Goal: Task Accomplishment & Management: Manage account settings

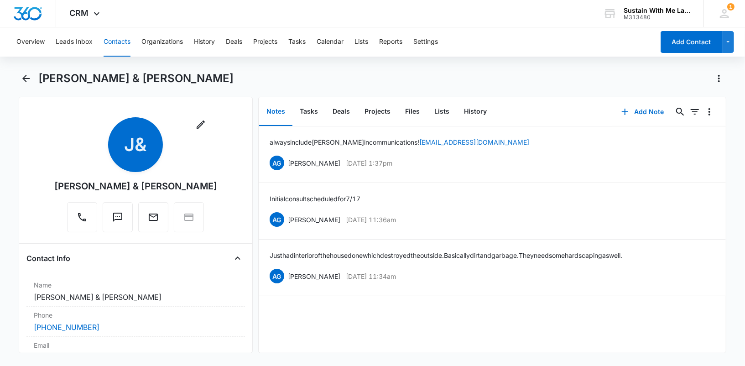
scroll to position [172, 0]
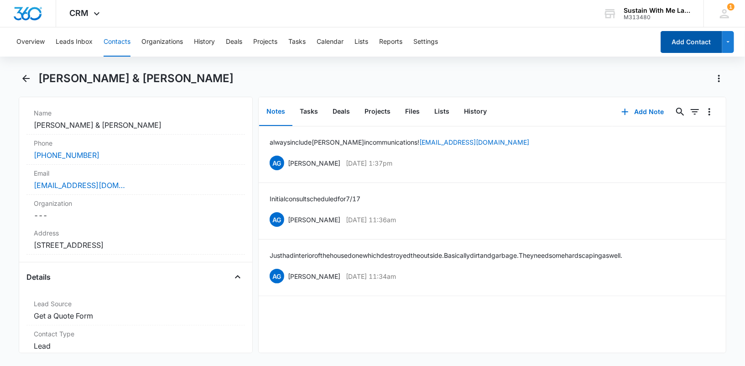
click at [678, 47] on button "Add Contact" at bounding box center [692, 42] width 62 height 22
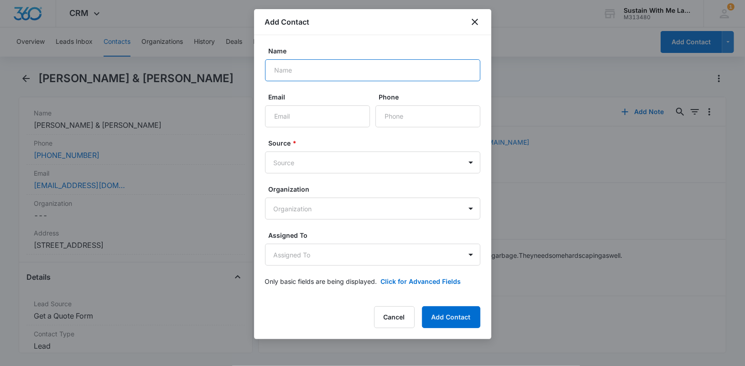
click at [332, 72] on input "Name" at bounding box center [372, 70] width 215 height 22
paste input "[PERSON_NAME]"
type input "[PERSON_NAME]"
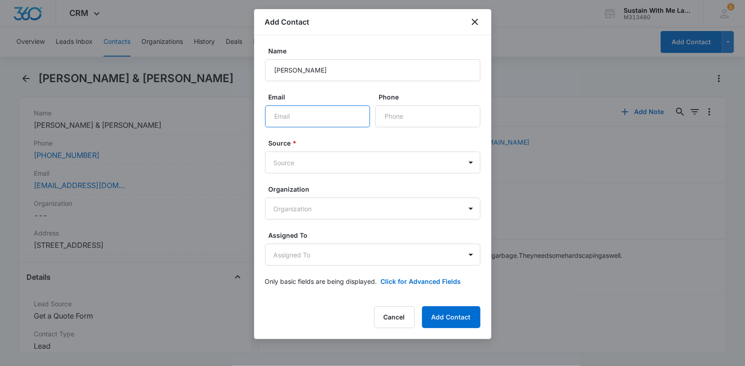
click at [313, 120] on input "Email" at bounding box center [317, 116] width 105 height 22
paste input "[PERSON_NAME][EMAIL_ADDRESS][PERSON_NAME][PERSON_NAME][DOMAIN_NAME]"
type input "[PERSON_NAME][EMAIL_ADDRESS][PERSON_NAME][PERSON_NAME][DOMAIN_NAME]"
click at [439, 319] on button "Add Contact" at bounding box center [451, 317] width 58 height 22
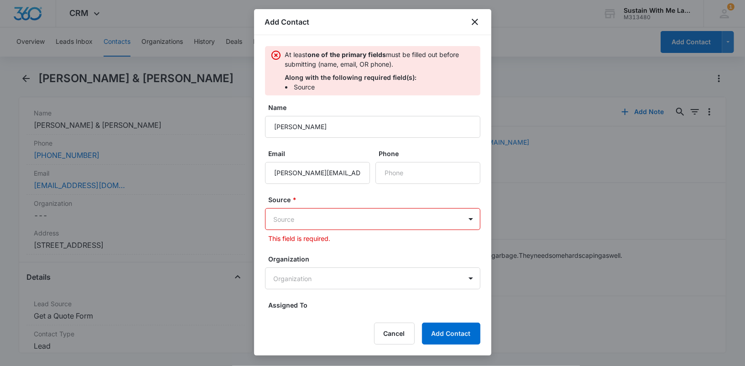
click at [406, 213] on body "CRM Apps Reputation Websites Forms CRM Email Social Shop Payments POS Content A…" at bounding box center [372, 183] width 745 height 366
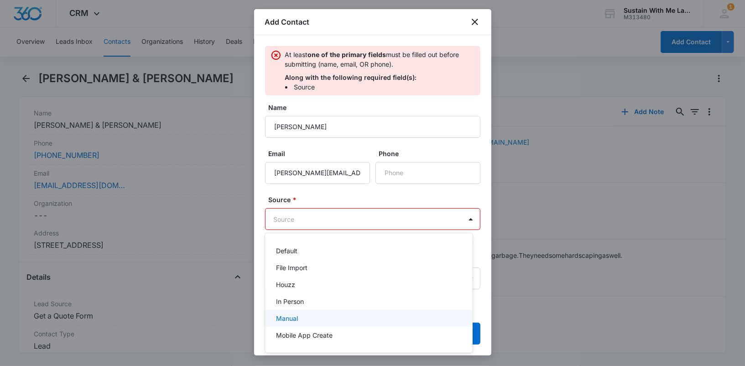
click at [395, 311] on div "Manual" at bounding box center [369, 318] width 208 height 17
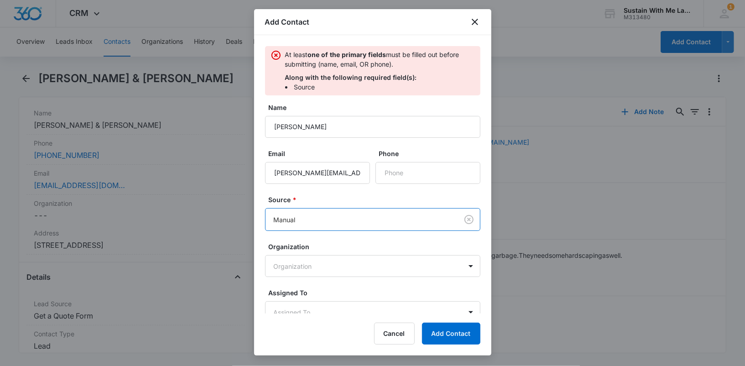
scroll to position [10, 0]
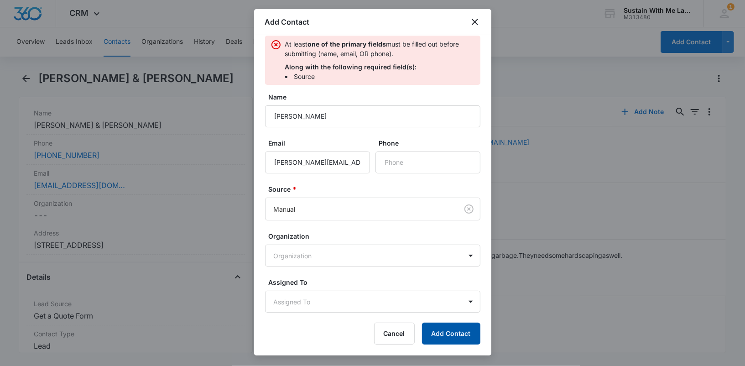
click at [449, 334] on button "Add Contact" at bounding box center [451, 333] width 58 height 22
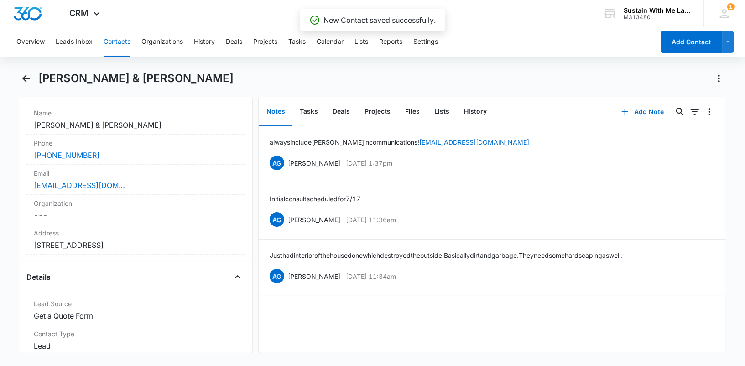
click at [125, 38] on button "Contacts" at bounding box center [117, 41] width 27 height 29
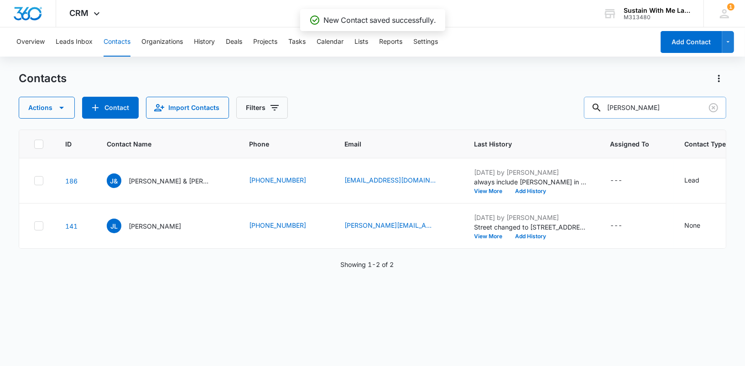
click at [669, 110] on input "[PERSON_NAME]" at bounding box center [655, 108] width 142 height 22
type input "[PERSON_NAME]"
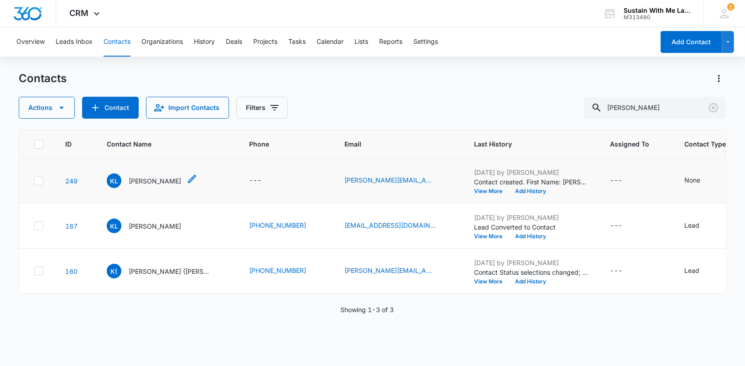
click at [144, 180] on p "[PERSON_NAME]" at bounding box center [155, 181] width 52 height 10
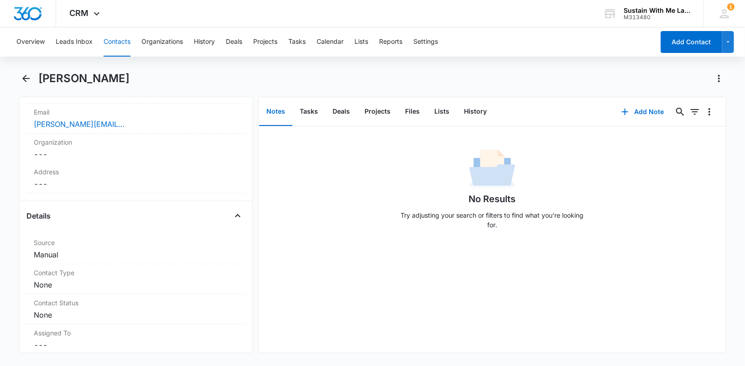
scroll to position [236, 0]
click at [113, 177] on dd "Cancel Save Changes ---" at bounding box center [136, 180] width 204 height 11
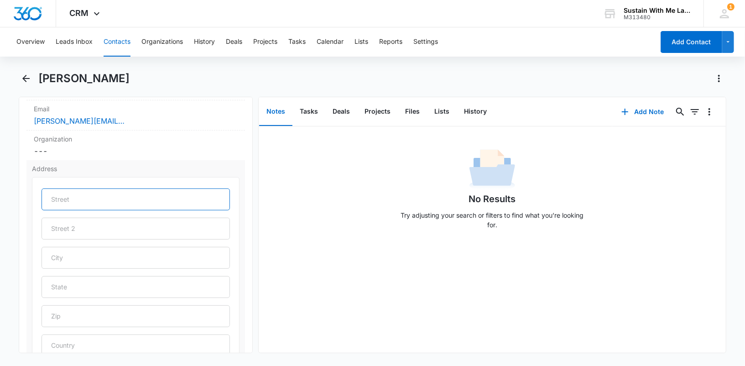
click at [109, 193] on input "text" at bounding box center [136, 199] width 188 height 22
paste input "[STREET_ADDRESS]"
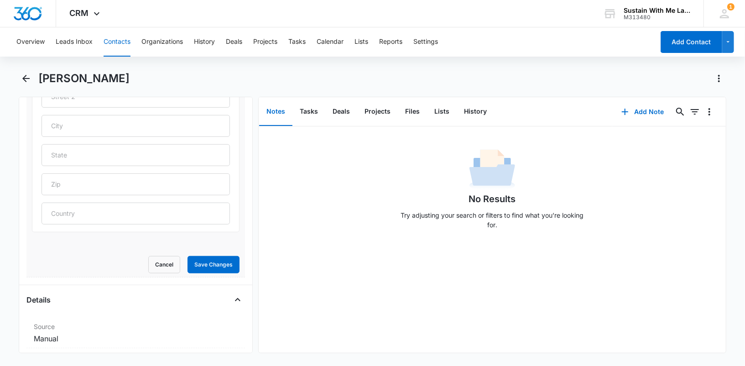
scroll to position [376, 0]
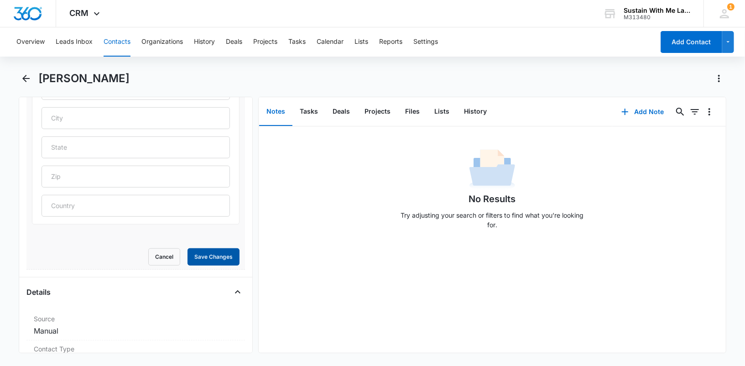
type input "[STREET_ADDRESS]"
click at [191, 253] on button "Save Changes" at bounding box center [213, 256] width 52 height 17
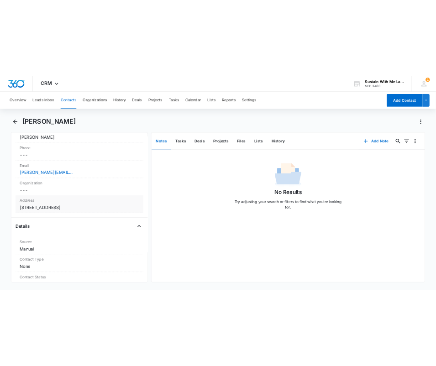
scroll to position [167, 0]
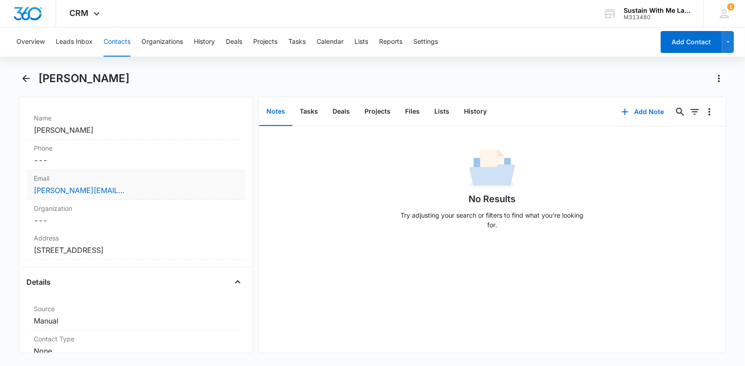
click at [156, 192] on div "[PERSON_NAME][EMAIL_ADDRESS][PERSON_NAME][PERSON_NAME][DOMAIN_NAME]" at bounding box center [136, 190] width 204 height 11
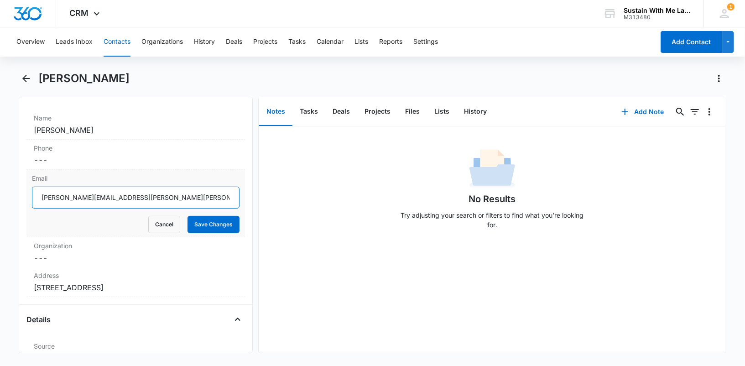
click at [151, 196] on input "[PERSON_NAME][EMAIL_ADDRESS][PERSON_NAME][PERSON_NAME][DOMAIN_NAME]" at bounding box center [136, 198] width 208 height 22
click at [120, 38] on button "Contacts" at bounding box center [117, 41] width 27 height 29
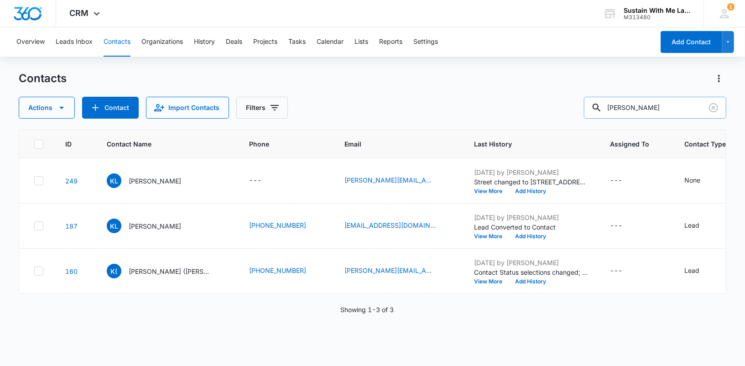
click at [658, 112] on input "[PERSON_NAME]" at bounding box center [655, 108] width 142 height 22
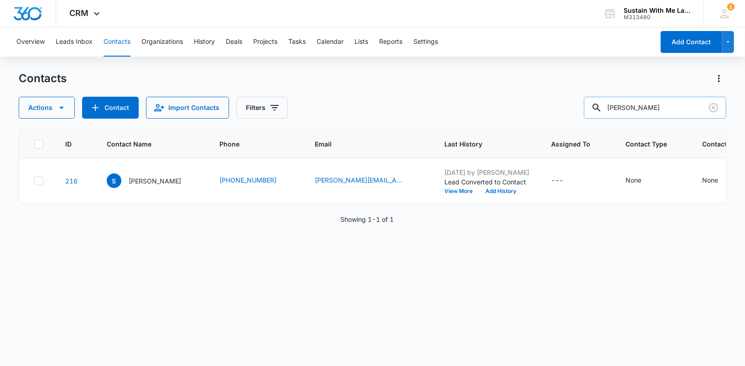
click at [645, 106] on input "[PERSON_NAME]" at bounding box center [655, 108] width 142 height 22
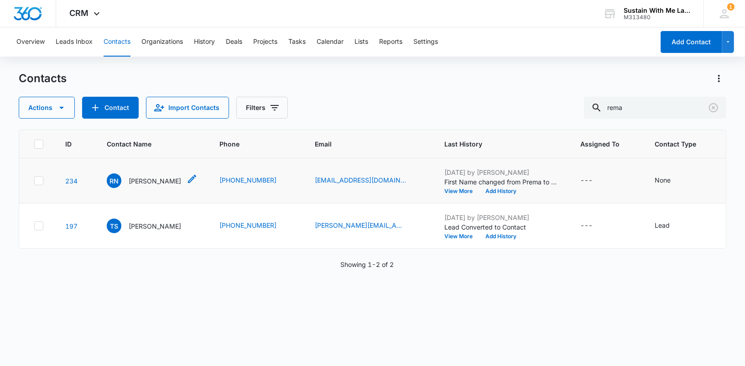
drag, startPoint x: 215, startPoint y: 182, endPoint x: 149, endPoint y: 181, distance: 66.1
click at [149, 181] on td "RN [PERSON_NAME]" at bounding box center [152, 180] width 113 height 45
drag, startPoint x: 220, startPoint y: 181, endPoint x: 147, endPoint y: 181, distance: 73.4
click at [147, 181] on td "RN [PERSON_NAME]" at bounding box center [152, 180] width 113 height 45
copy p "[PERSON_NAME]"
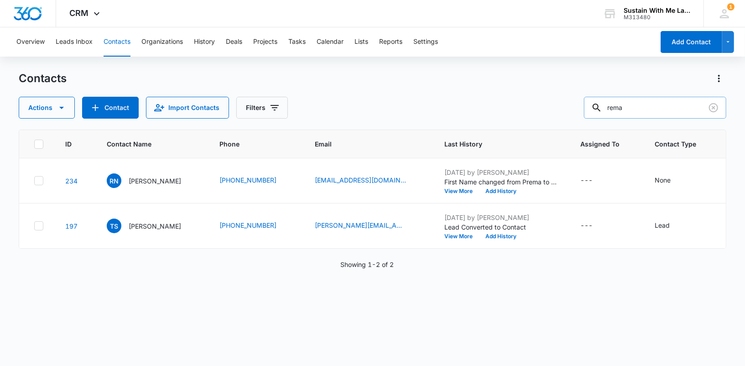
click at [631, 109] on input "rema" at bounding box center [655, 108] width 142 height 22
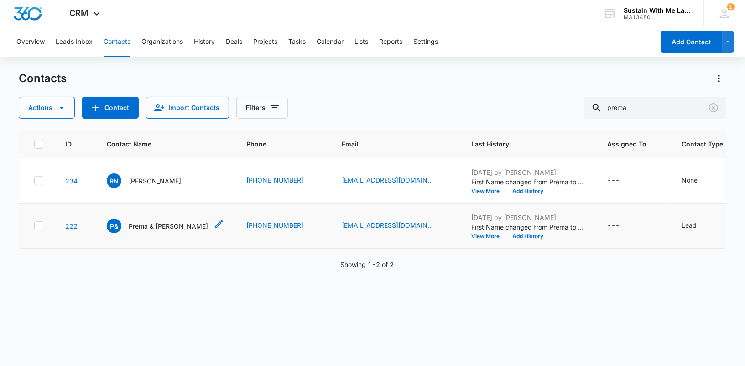
drag, startPoint x: 223, startPoint y: 232, endPoint x: 175, endPoint y: 233, distance: 47.9
click at [175, 233] on td "P& [PERSON_NAME] & [PERSON_NAME]" at bounding box center [166, 225] width 140 height 45
copy p "[PERSON_NAME]"
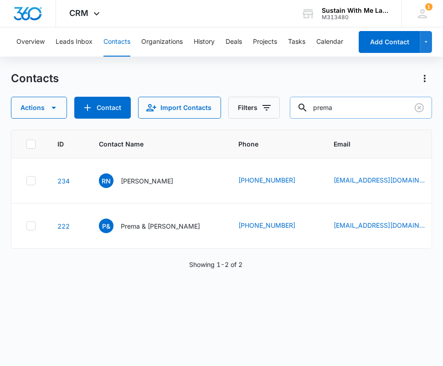
click at [364, 109] on input "prema" at bounding box center [361, 108] width 142 height 22
type input "[PERSON_NAME]"
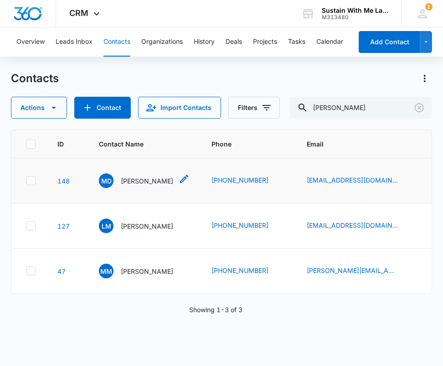
click at [150, 186] on p "[PERSON_NAME]" at bounding box center [147, 181] width 52 height 10
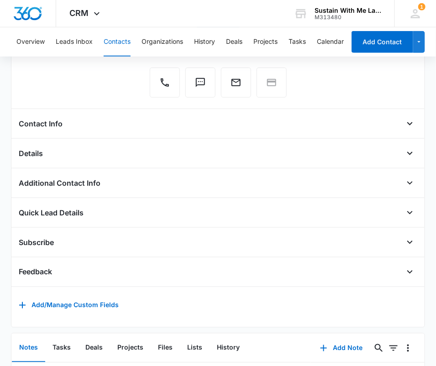
scroll to position [128, 0]
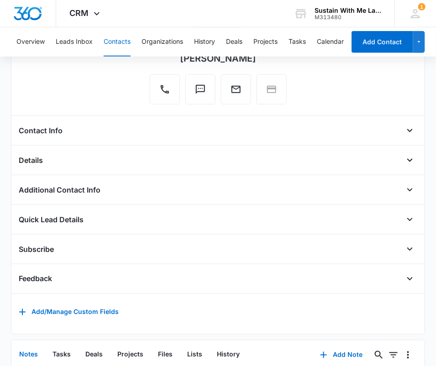
click at [125, 133] on div "Contact Info" at bounding box center [218, 130] width 398 height 15
click at [120, 134] on div "Contact Info" at bounding box center [218, 130] width 398 height 15
click at [404, 131] on icon "Open" at bounding box center [409, 130] width 11 height 11
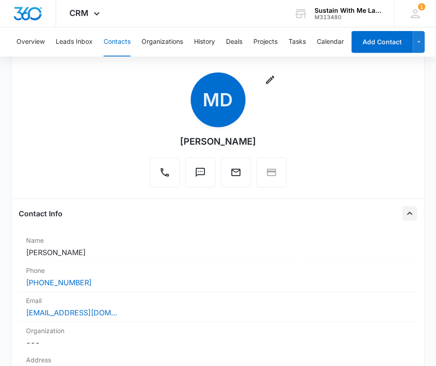
scroll to position [37, 0]
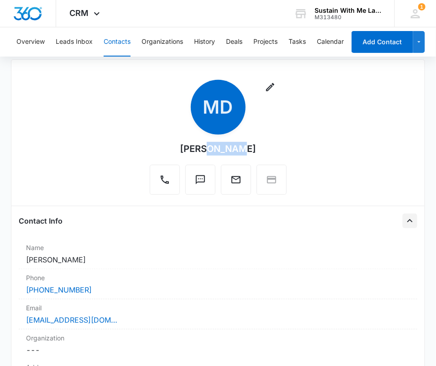
drag, startPoint x: 251, startPoint y: 147, endPoint x: 212, endPoint y: 147, distance: 39.2
click at [212, 147] on div "Remove MD [PERSON_NAME]" at bounding box center [218, 137] width 137 height 115
copy div "[PERSON_NAME]"
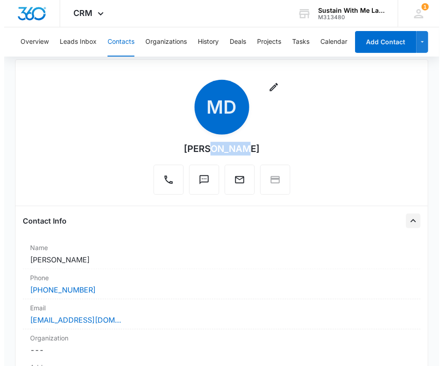
scroll to position [0, 0]
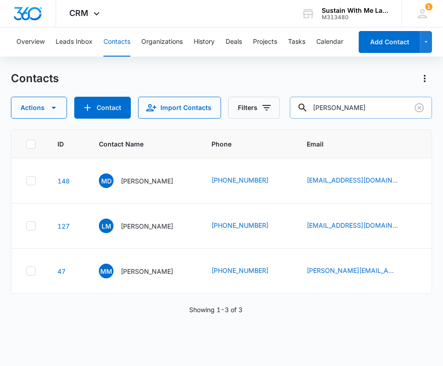
click at [379, 106] on input "[PERSON_NAME]" at bounding box center [361, 108] width 142 height 22
type input "mimi"
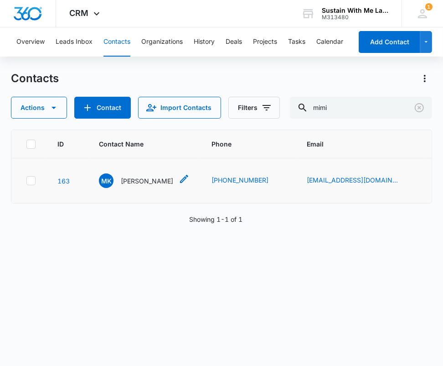
drag, startPoint x: 165, startPoint y: 183, endPoint x: 140, endPoint y: 184, distance: 24.2
click at [142, 183] on div "MK [PERSON_NAME]" at bounding box center [144, 180] width 91 height 15
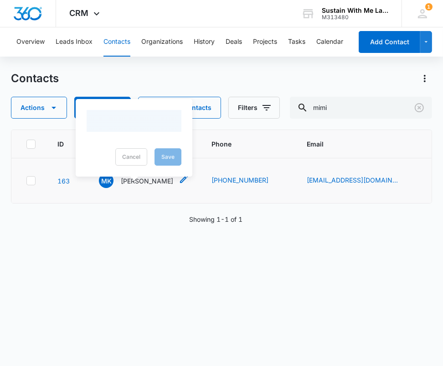
click at [135, 185] on p "[PERSON_NAME]" at bounding box center [147, 181] width 52 height 10
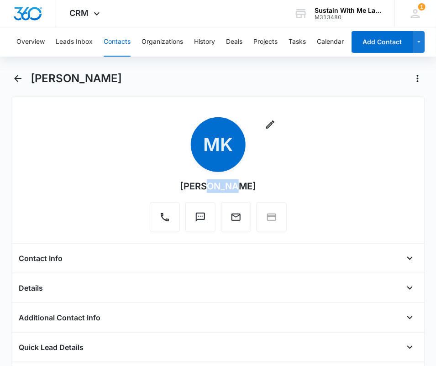
drag, startPoint x: 246, startPoint y: 180, endPoint x: 214, endPoint y: 181, distance: 31.5
click at [214, 181] on div "Remove MK [PERSON_NAME]" at bounding box center [218, 174] width 137 height 115
copy div "[PERSON_NAME]"
click at [122, 38] on button "Contacts" at bounding box center [117, 41] width 27 height 29
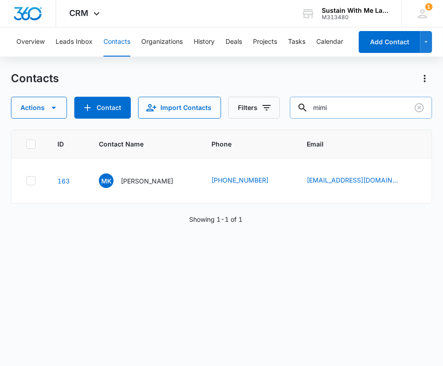
click at [380, 110] on input "mimi" at bounding box center [361, 108] width 142 height 22
click at [381, 111] on input "nestal" at bounding box center [361, 108] width 142 height 22
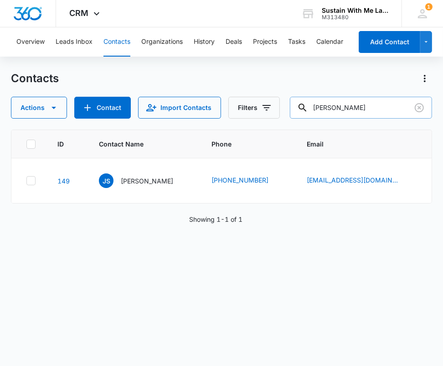
click at [380, 111] on input "[PERSON_NAME]" at bounding box center [361, 108] width 142 height 22
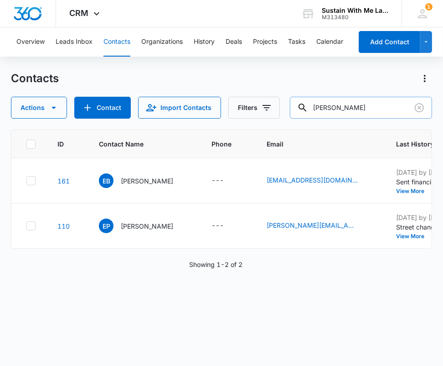
click at [372, 109] on input "[PERSON_NAME]" at bounding box center [361, 108] width 142 height 22
type input "[PERSON_NAME]"
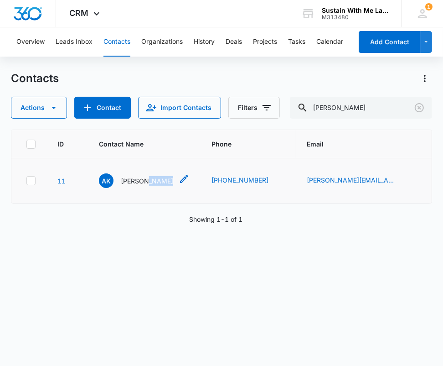
drag, startPoint x: 180, startPoint y: 194, endPoint x: 144, endPoint y: 194, distance: 36.0
click at [144, 194] on td "AK [PERSON_NAME]" at bounding box center [144, 180] width 113 height 45
copy p "Kolaya"
